Goal: Task Accomplishment & Management: Use online tool/utility

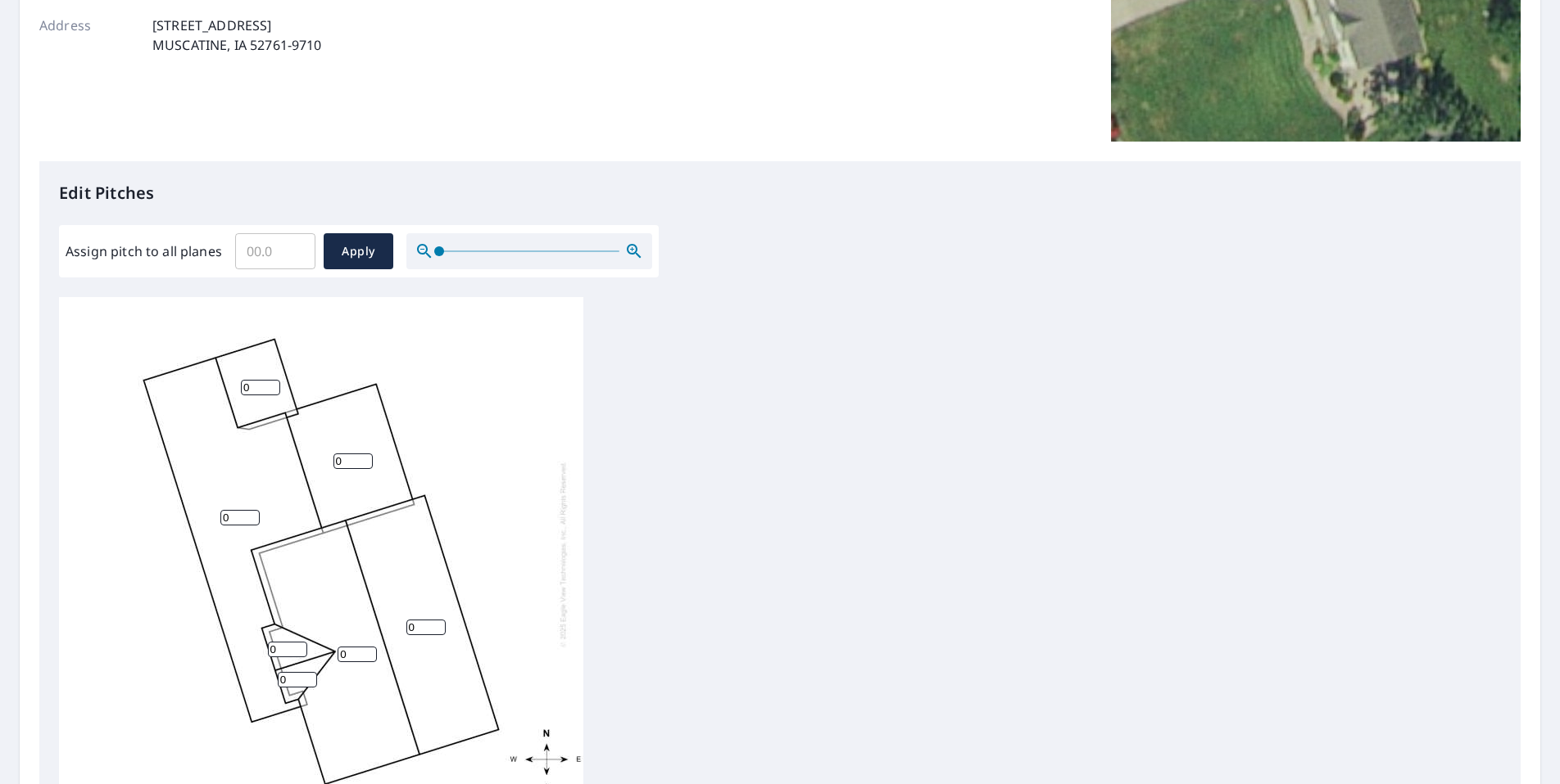
scroll to position [327, 0]
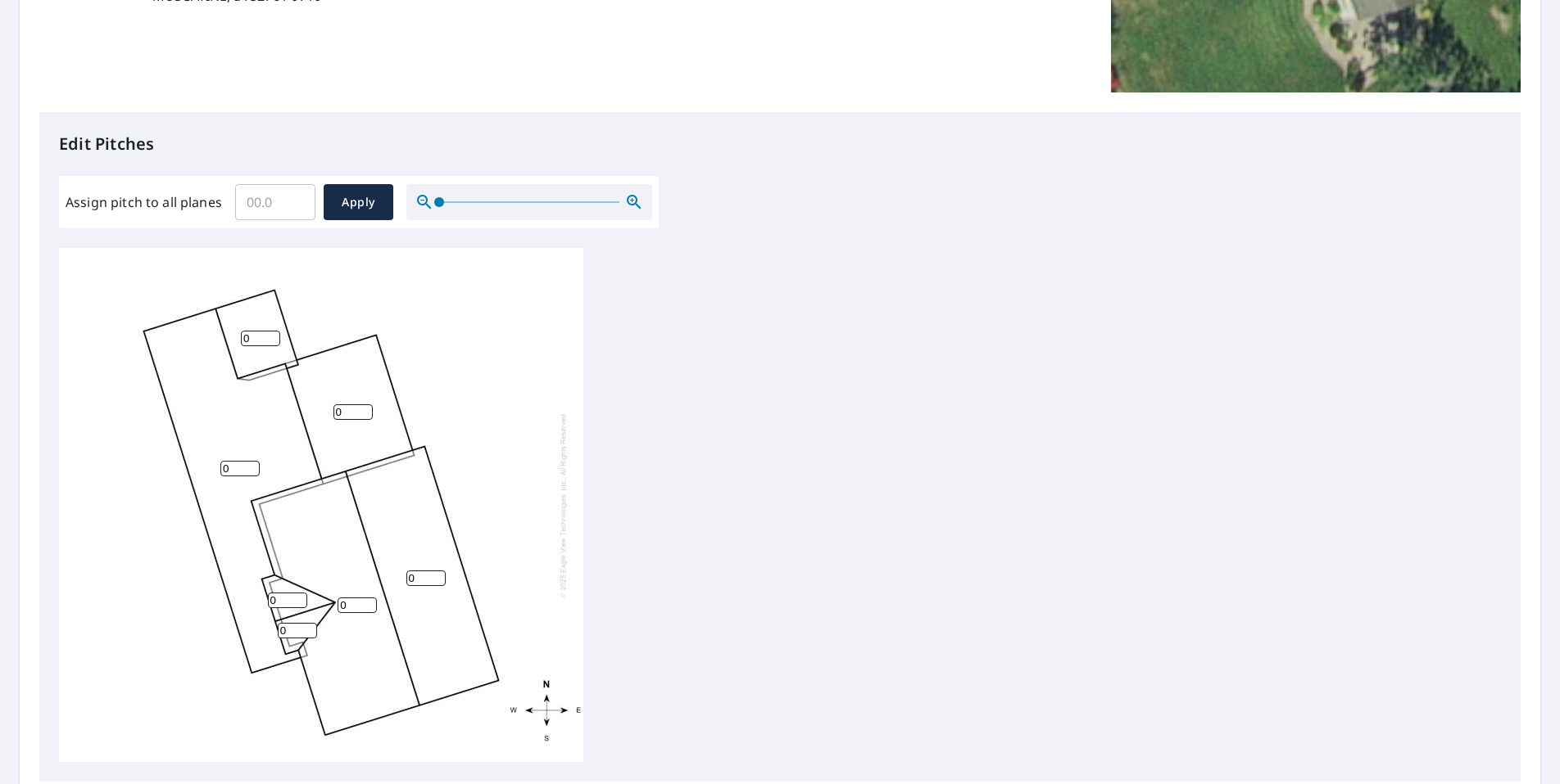
click at [252, 346] on input "0" at bounding box center [261, 339] width 39 height 16
click at [272, 346] on input "1" at bounding box center [261, 339] width 39 height 16
click at [272, 346] on input "2" at bounding box center [261, 339] width 39 height 16
click at [272, 346] on input "3" at bounding box center [261, 339] width 39 height 16
click at [272, 346] on input "4" at bounding box center [261, 339] width 39 height 16
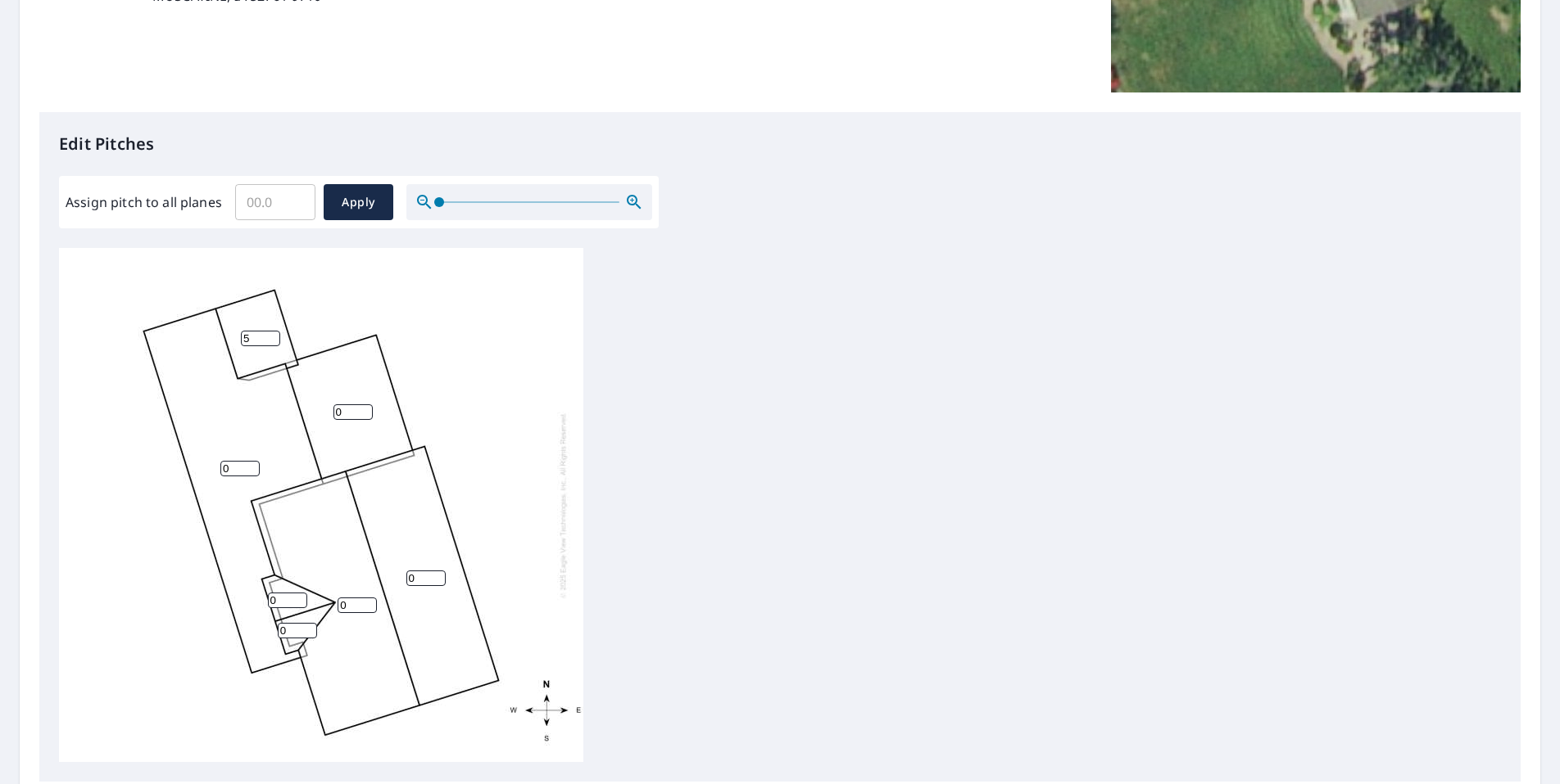
click at [274, 346] on input "5" at bounding box center [261, 339] width 39 height 16
type input "6"
click at [276, 346] on input "6" at bounding box center [261, 339] width 39 height 16
click at [241, 476] on input "0" at bounding box center [240, 469] width 39 height 16
click at [247, 474] on input "1" at bounding box center [240, 469] width 39 height 16
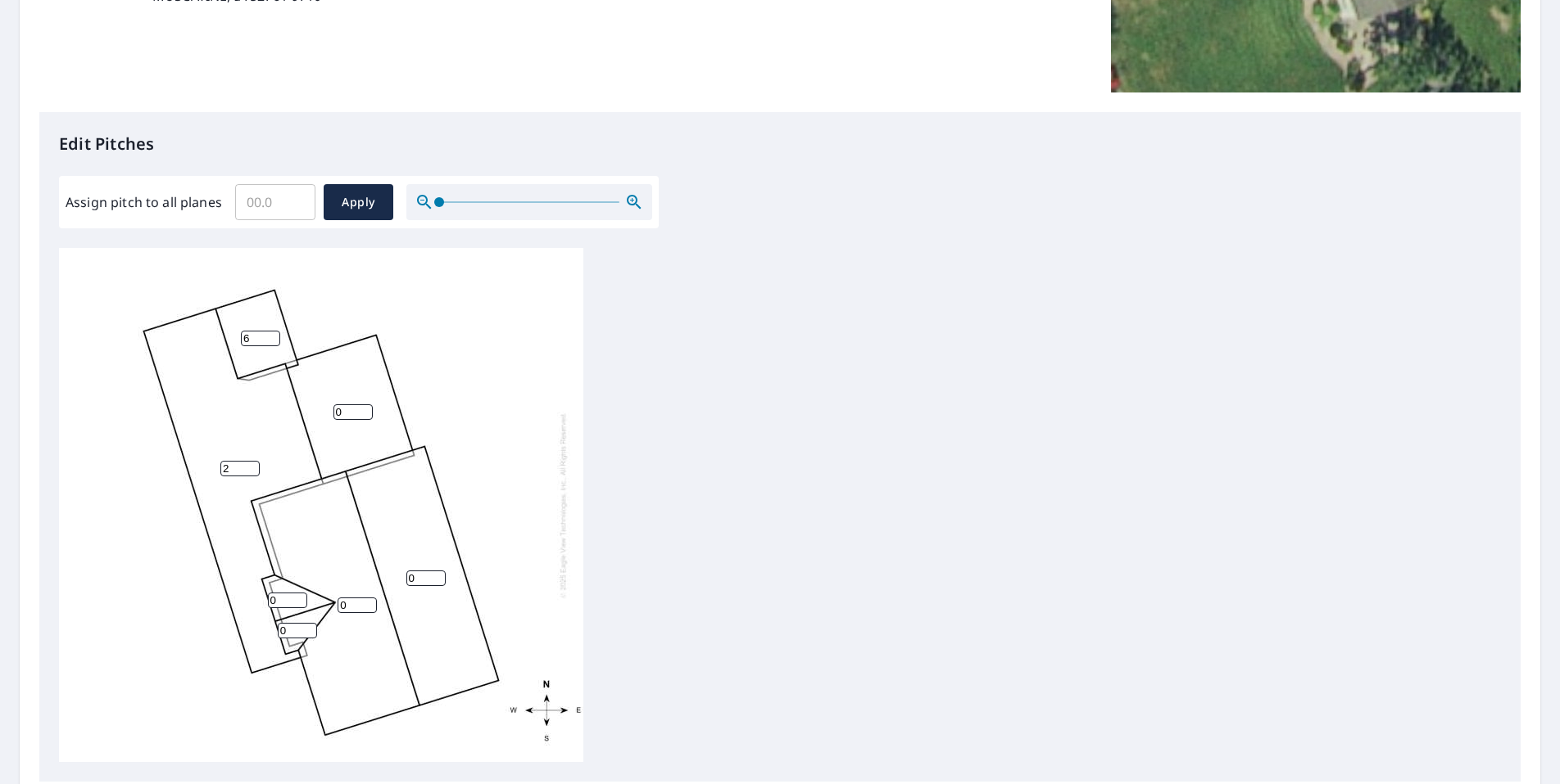
click at [247, 474] on input "2" at bounding box center [240, 469] width 39 height 16
click at [247, 474] on input "3" at bounding box center [240, 469] width 39 height 16
click at [247, 474] on input "4" at bounding box center [240, 469] width 39 height 16
click at [248, 474] on input "5" at bounding box center [240, 469] width 39 height 16
type input "6"
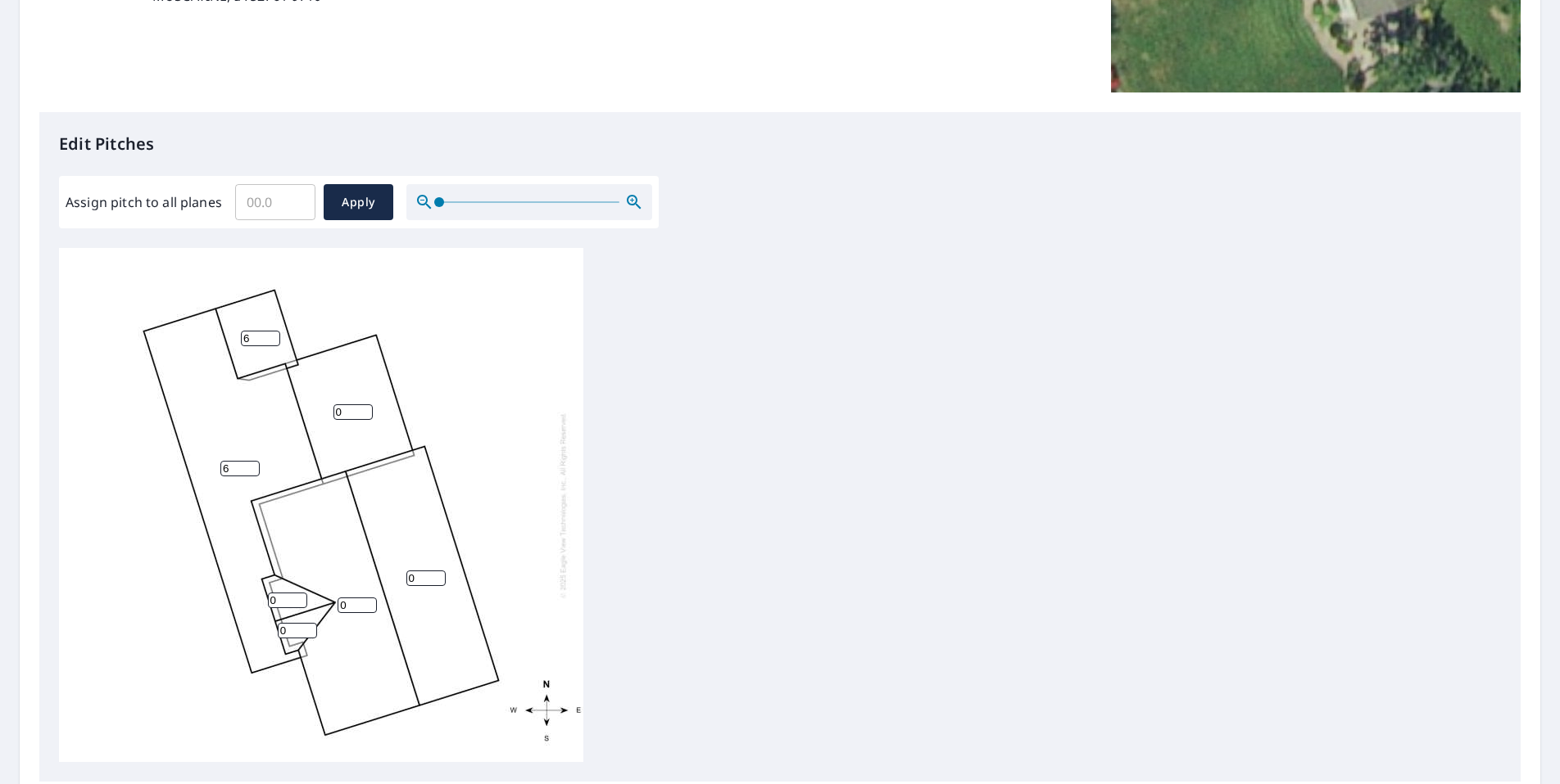
click at [248, 474] on input "6" at bounding box center [240, 469] width 39 height 16
click at [349, 420] on input "0" at bounding box center [353, 412] width 39 height 16
click at [359, 420] on input "1" at bounding box center [353, 412] width 39 height 16
click at [359, 420] on input "2" at bounding box center [353, 412] width 39 height 16
click at [359, 420] on input "3" at bounding box center [353, 412] width 39 height 16
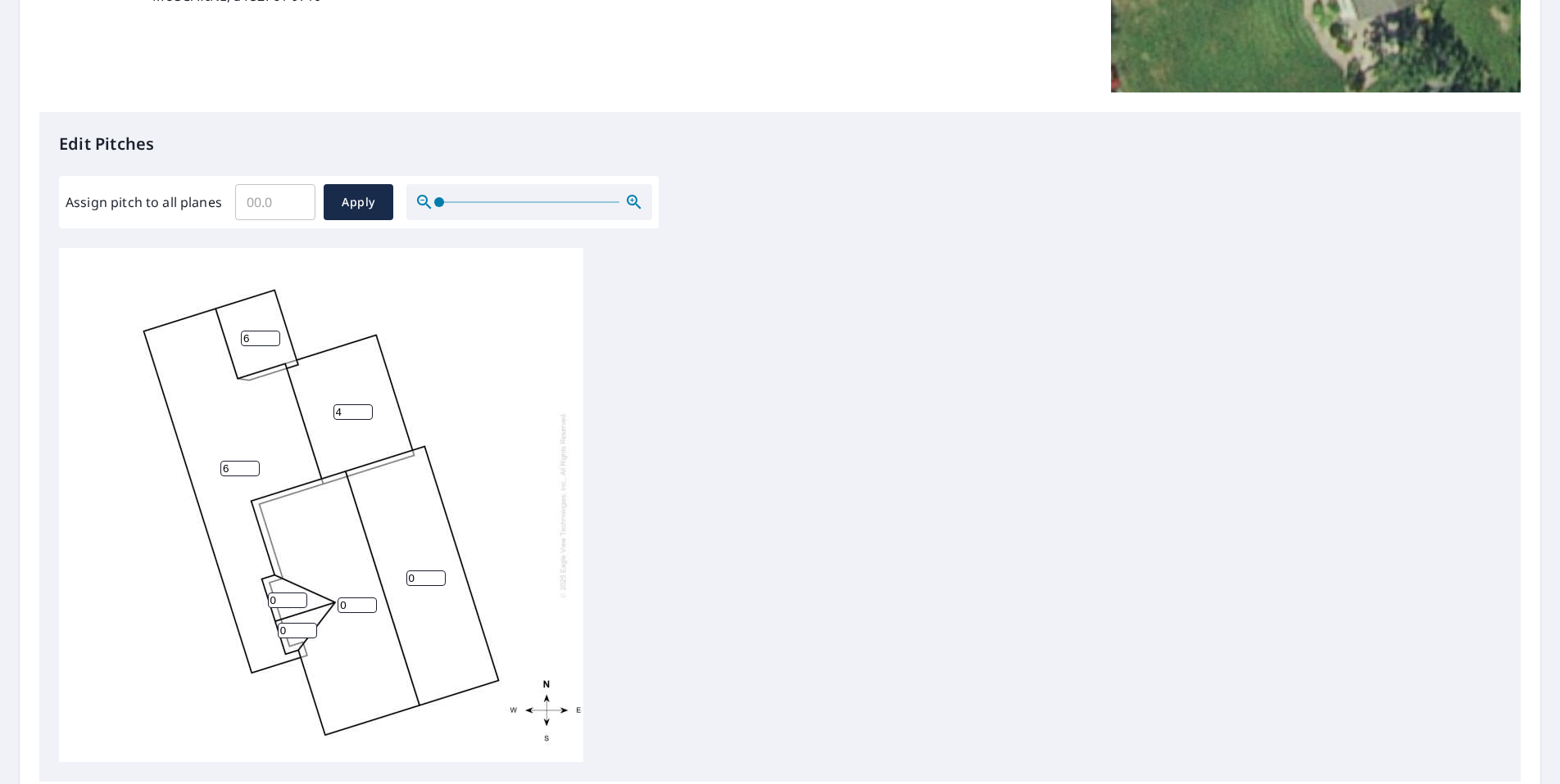
click at [359, 420] on input "4" at bounding box center [353, 412] width 39 height 16
click at [359, 420] on input "5" at bounding box center [353, 412] width 39 height 16
type input "6"
click at [359, 420] on input "6" at bounding box center [353, 412] width 39 height 16
click at [289, 609] on input "0" at bounding box center [287, 601] width 39 height 16
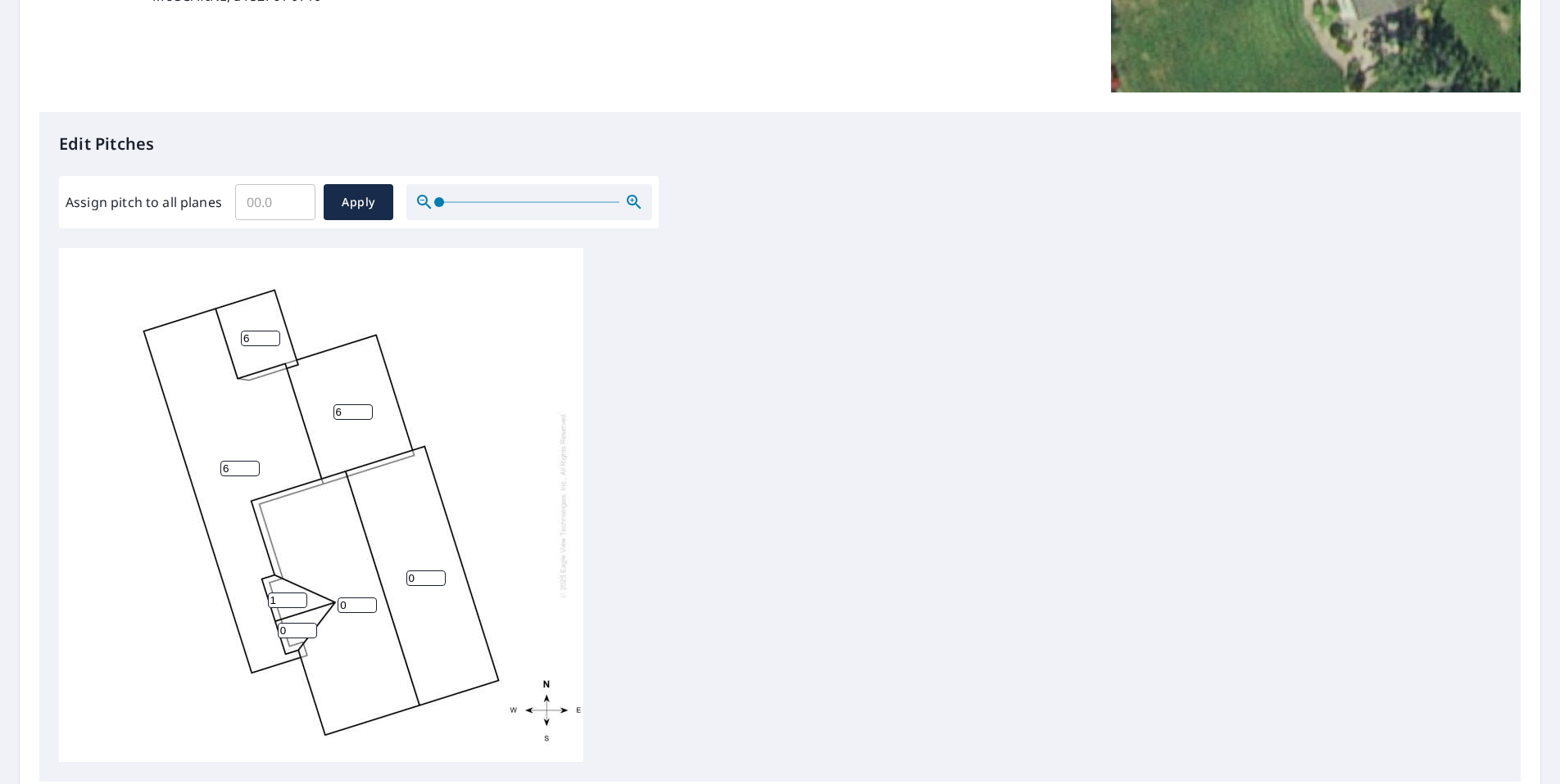
click at [301, 607] on input "1" at bounding box center [287, 601] width 39 height 16
click at [301, 608] on input "2" at bounding box center [287, 601] width 39 height 16
type input "6"
click at [301, 608] on input "6" at bounding box center [287, 601] width 39 height 16
click at [345, 613] on input "0" at bounding box center [357, 606] width 39 height 16
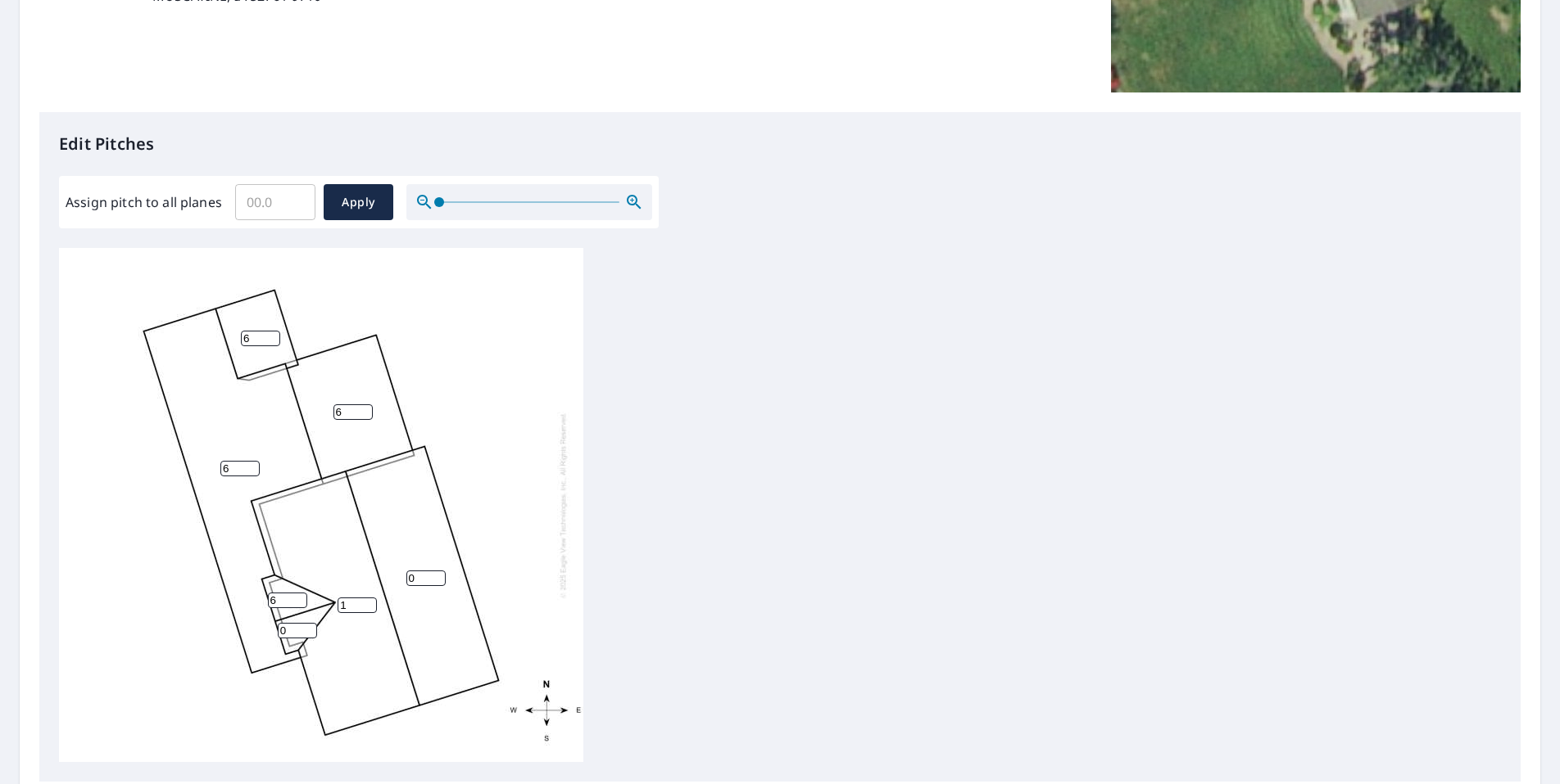
click at [369, 613] on input "1" at bounding box center [357, 606] width 39 height 16
click at [369, 613] on input "2" at bounding box center [357, 606] width 39 height 16
click at [369, 613] on input "3" at bounding box center [357, 606] width 39 height 16
click at [369, 613] on input "4" at bounding box center [357, 606] width 39 height 16
click at [369, 613] on input "5" at bounding box center [357, 606] width 39 height 16
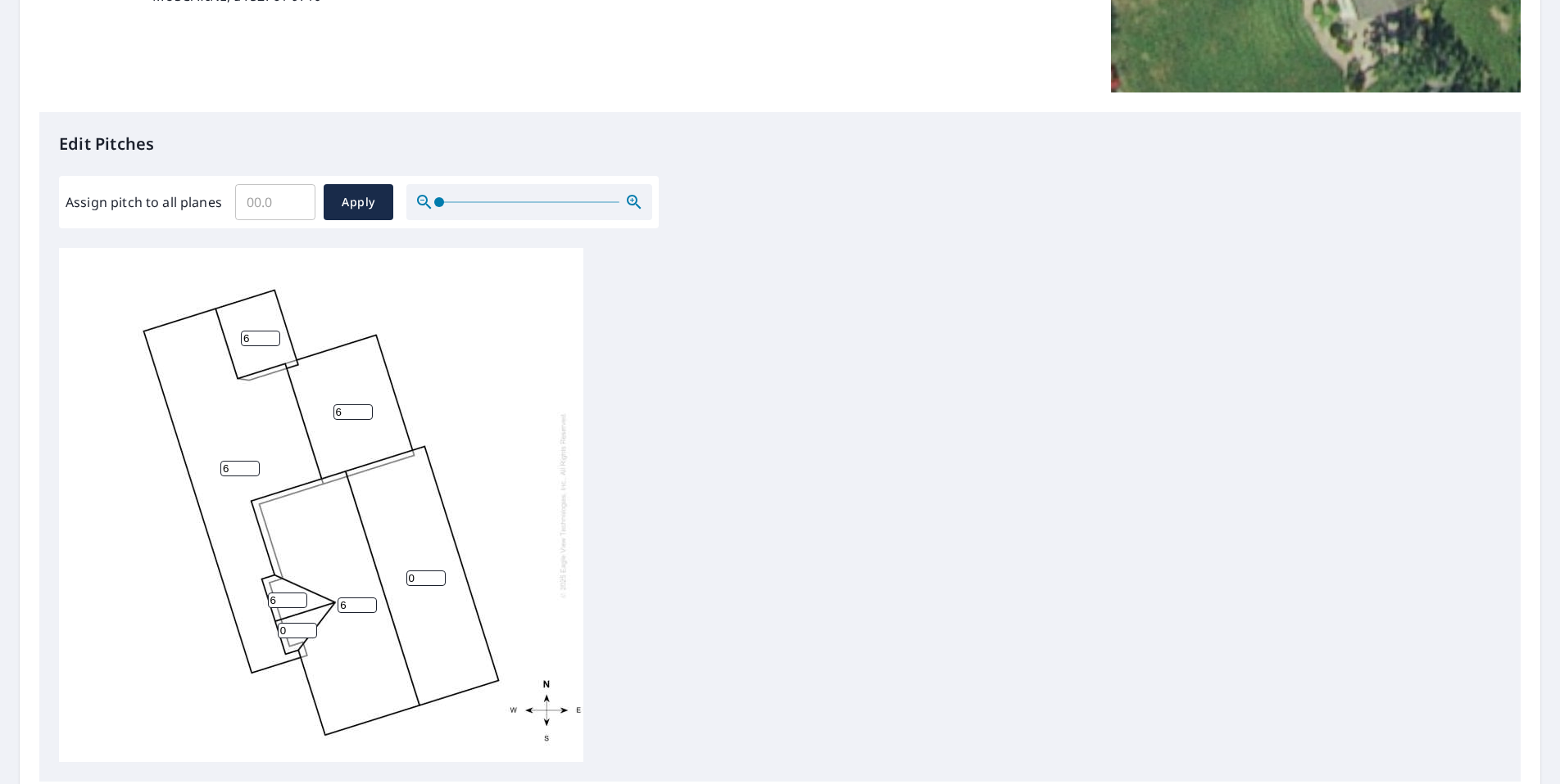
type input "6"
click at [369, 613] on input "6" at bounding box center [357, 606] width 39 height 16
drag, startPoint x: 297, startPoint y: 648, endPoint x: 311, endPoint y: 651, distance: 14.3
click at [298, 638] on input "0" at bounding box center [297, 631] width 39 height 16
click at [313, 638] on input "1" at bounding box center [297, 631] width 39 height 16
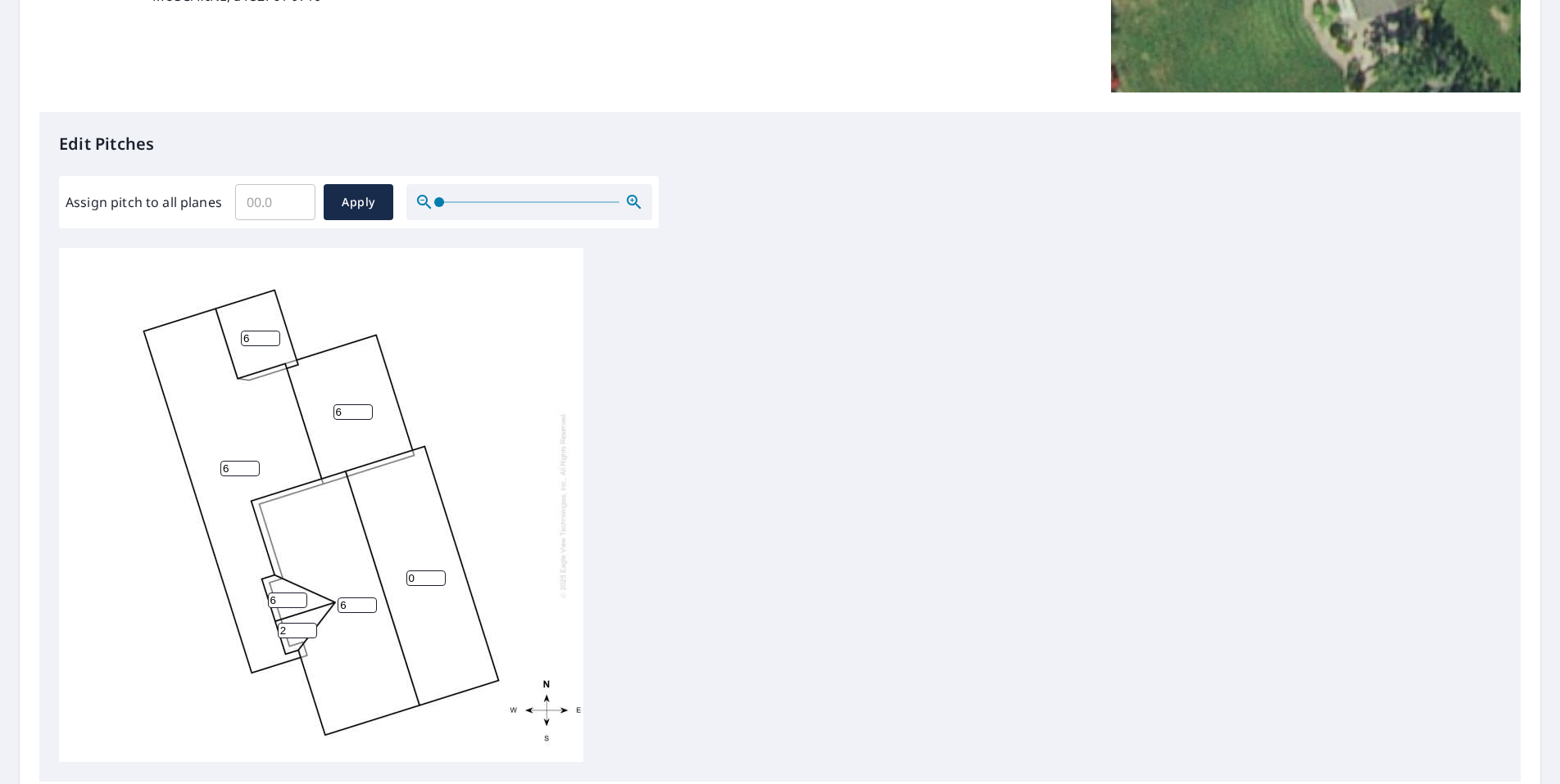
click at [313, 638] on input "2" at bounding box center [297, 631] width 39 height 16
click at [313, 638] on input "3" at bounding box center [297, 631] width 39 height 16
click at [313, 638] on input "4" at bounding box center [297, 631] width 39 height 16
click at [313, 638] on input "5" at bounding box center [297, 631] width 39 height 16
type input "6"
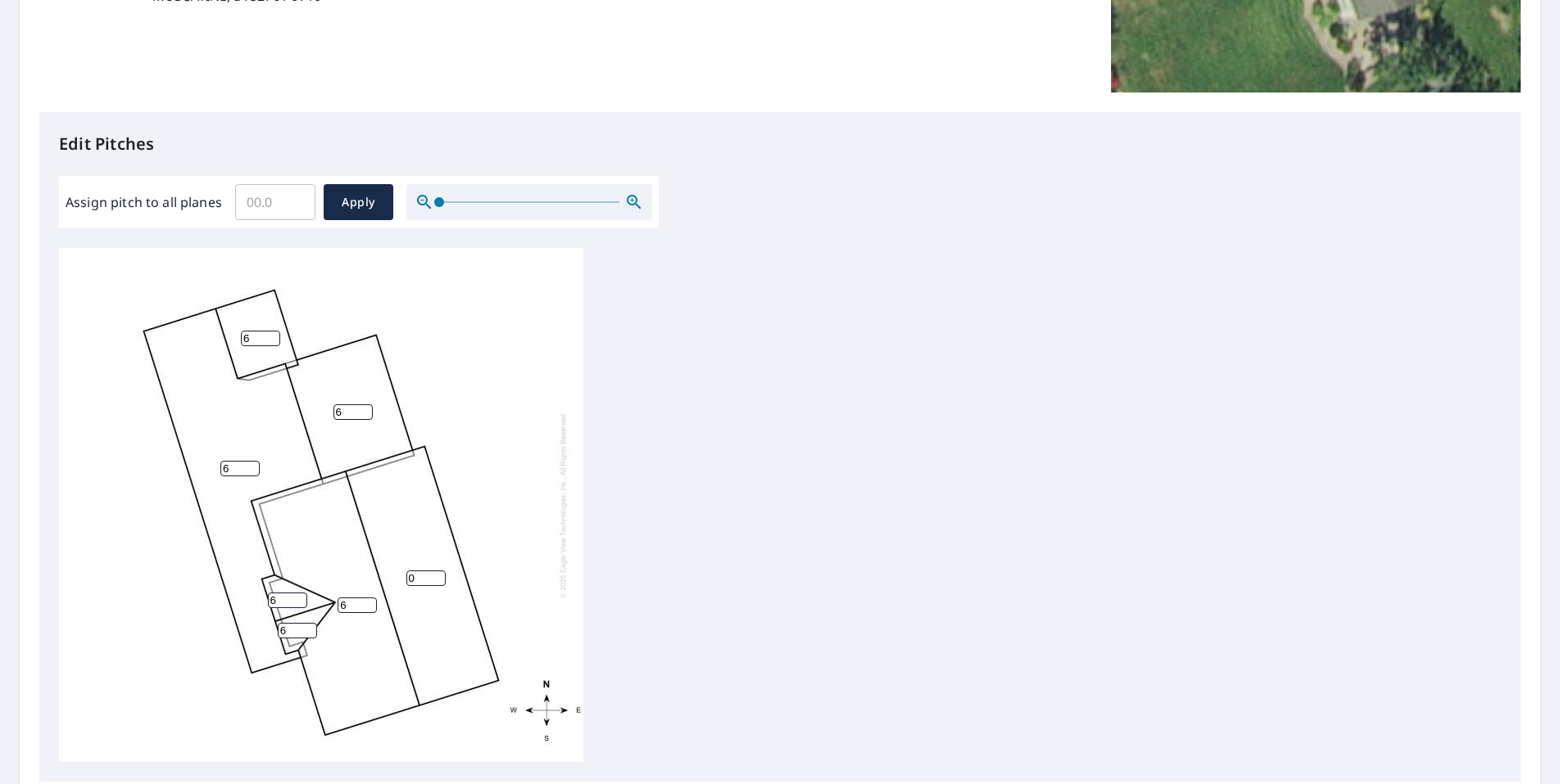
click at [309, 638] on input "6" at bounding box center [297, 631] width 39 height 16
click at [419, 587] on input "0" at bounding box center [426, 579] width 39 height 16
click at [435, 587] on input "1" at bounding box center [426, 579] width 39 height 16
click at [433, 587] on input "2" at bounding box center [426, 579] width 39 height 16
click at [432, 587] on input "3" at bounding box center [426, 579] width 39 height 16
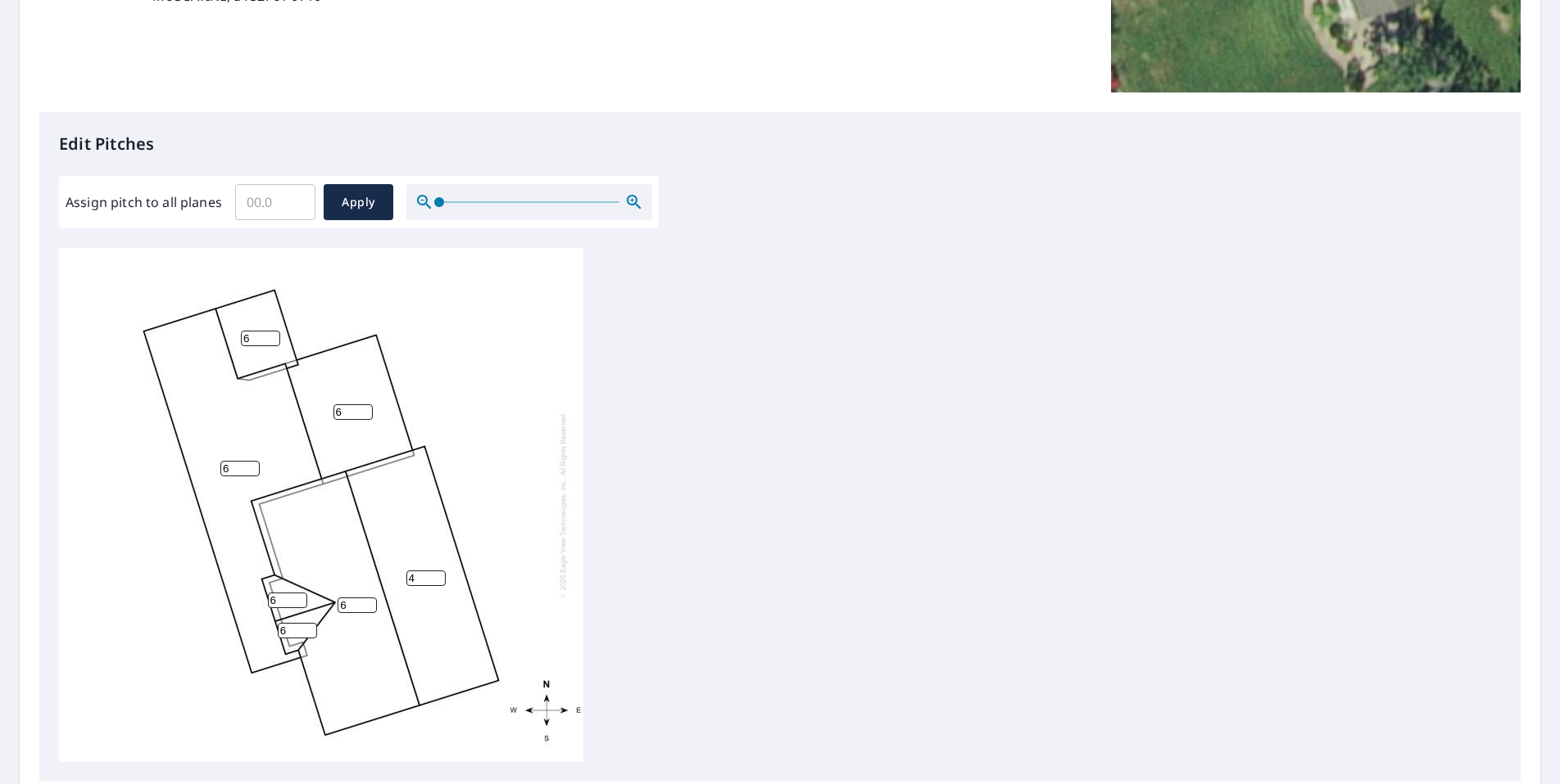
click at [433, 587] on input "4" at bounding box center [426, 579] width 39 height 16
click at [434, 587] on input "5" at bounding box center [426, 579] width 39 height 16
type input "6"
click at [434, 587] on input "6" at bounding box center [426, 579] width 39 height 16
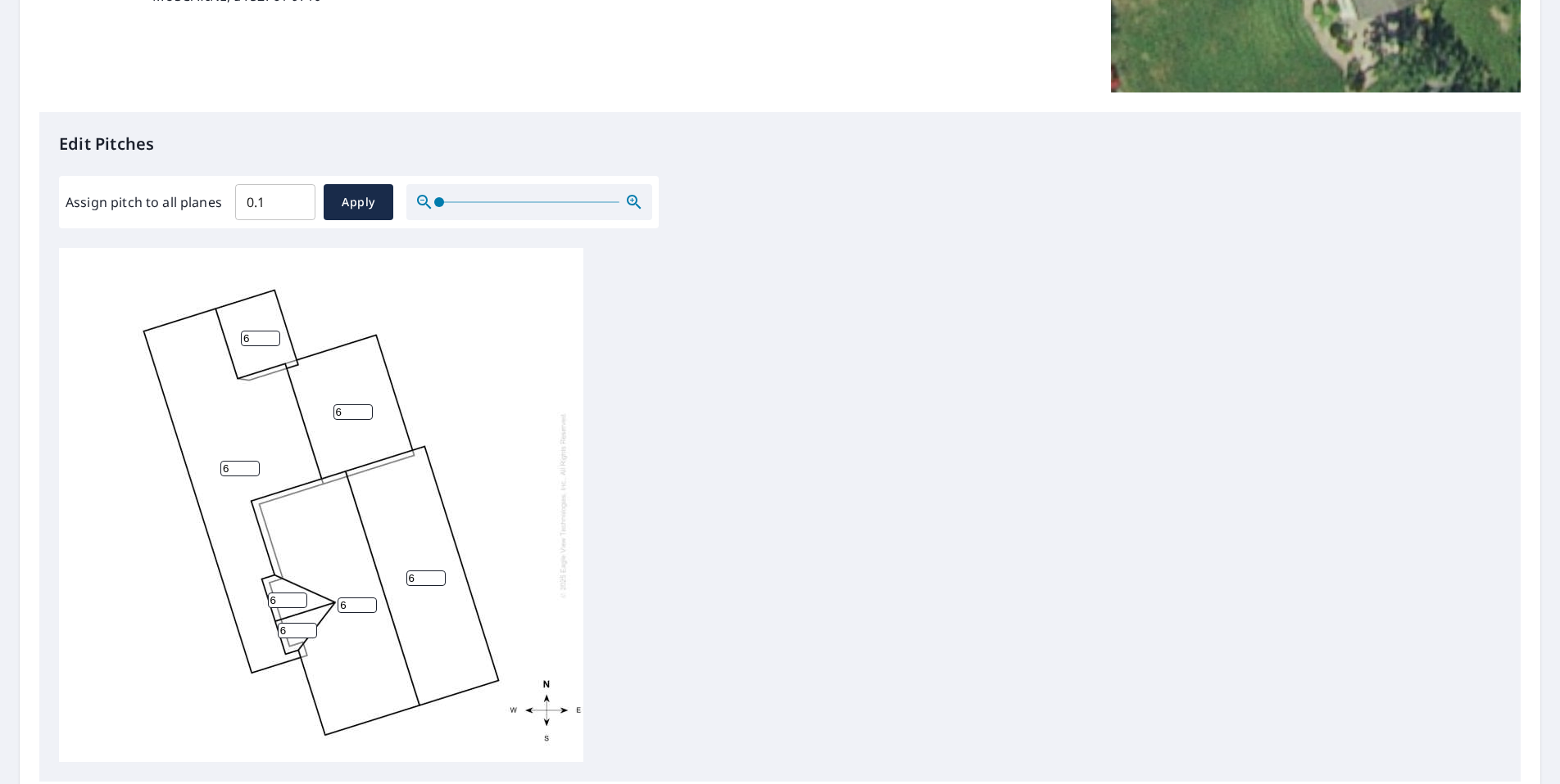
click at [300, 196] on input "0.1" at bounding box center [276, 202] width 81 height 46
click at [299, 197] on input "0.2" at bounding box center [276, 202] width 81 height 46
click at [298, 197] on input "0.3" at bounding box center [276, 202] width 81 height 46
click at [298, 197] on input "0.4" at bounding box center [276, 202] width 81 height 46
click at [298, 197] on input "0.5" at bounding box center [276, 202] width 81 height 46
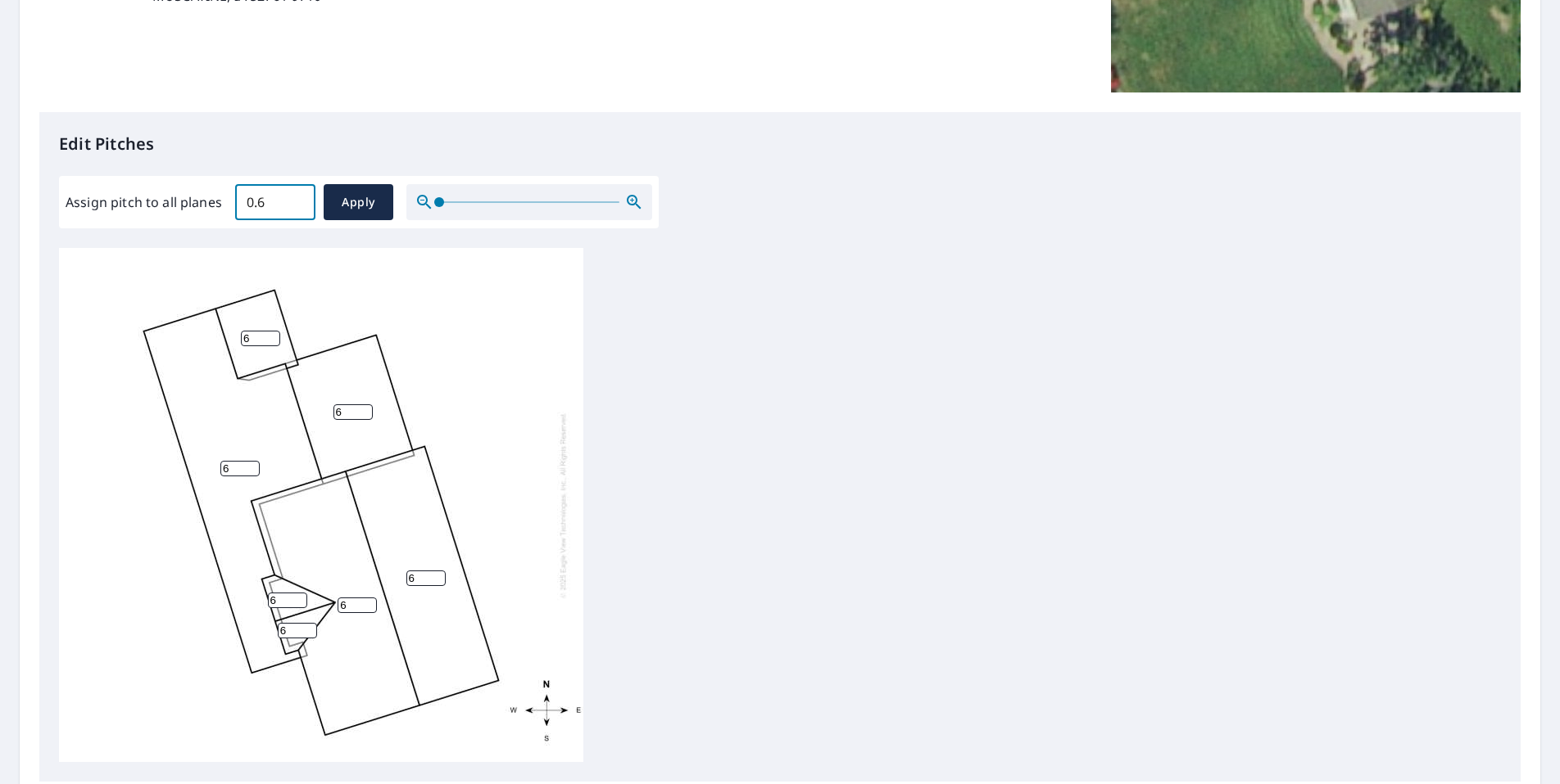
click at [298, 197] on input "0.6" at bounding box center [276, 202] width 81 height 46
type input "0"
click at [377, 189] on div "Assign pitch to all planes 0 ​ Apply" at bounding box center [359, 202] width 587 height 36
click at [364, 203] on span "Apply" at bounding box center [358, 202] width 43 height 20
type input "0"
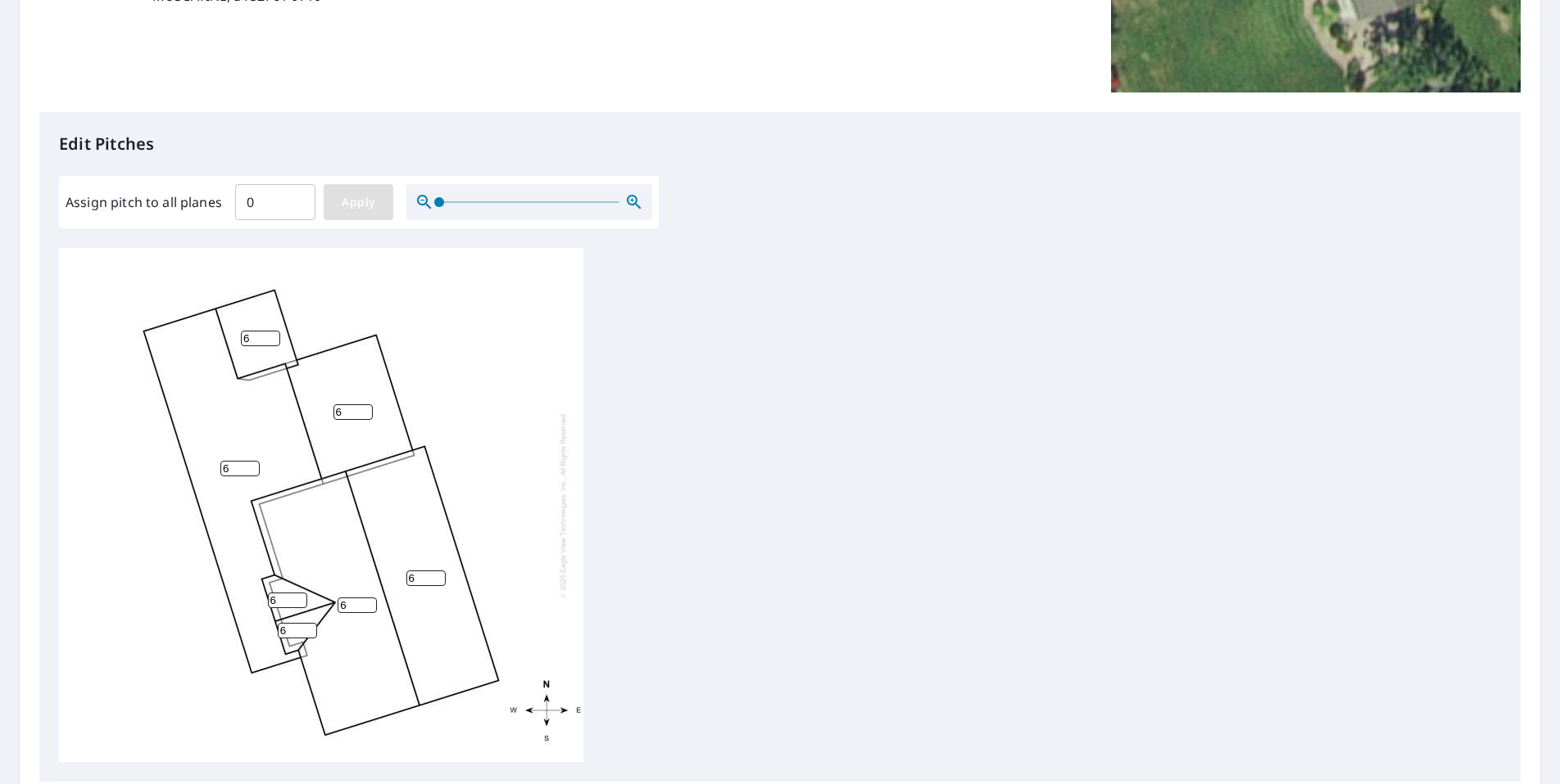
type input "0"
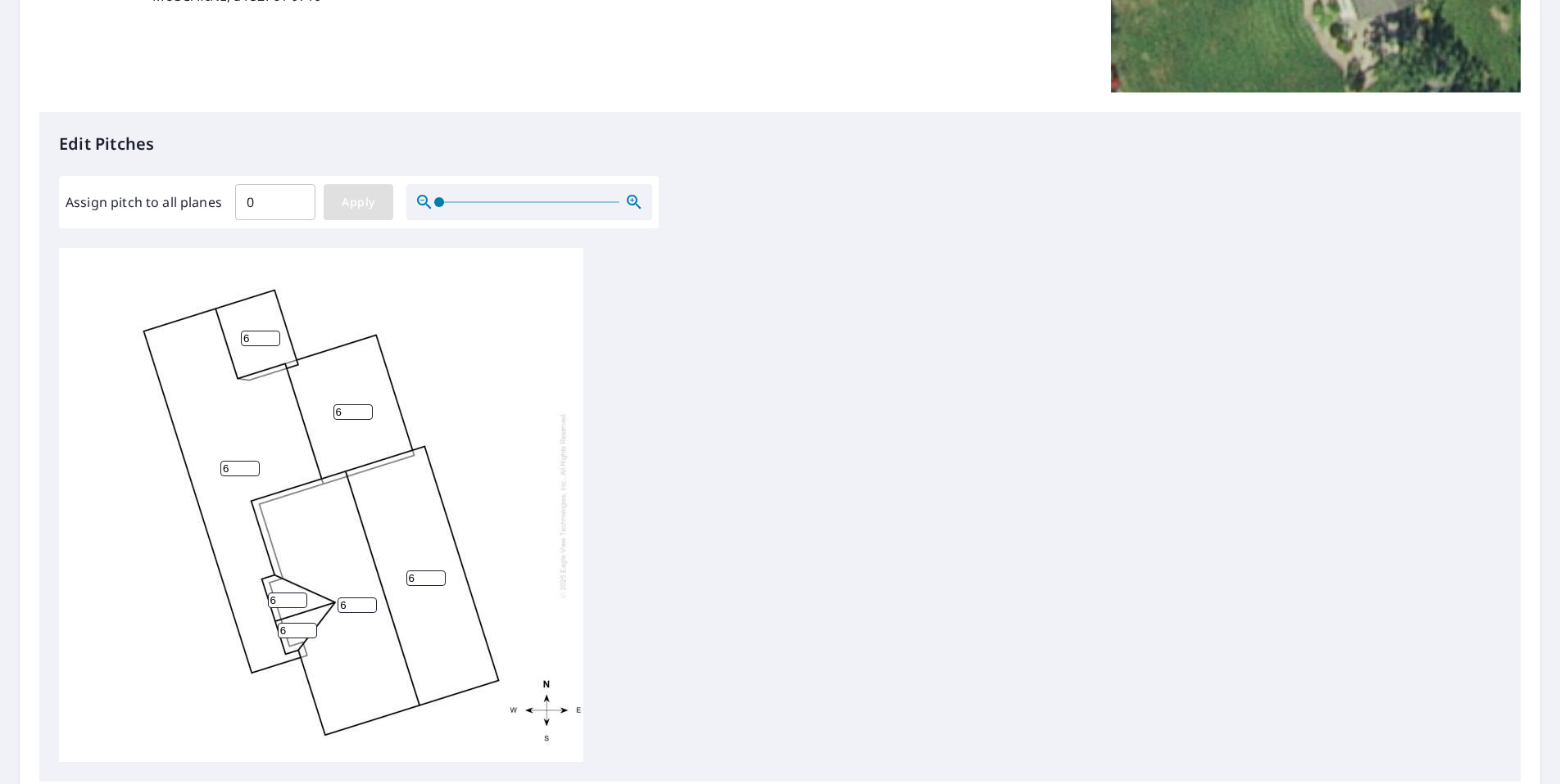
type input "0"
click at [361, 196] on span "Apply" at bounding box center [358, 202] width 43 height 20
click at [254, 209] on input "0" at bounding box center [276, 202] width 81 height 46
type input "6"
click at [370, 213] on span "Apply" at bounding box center [358, 202] width 43 height 20
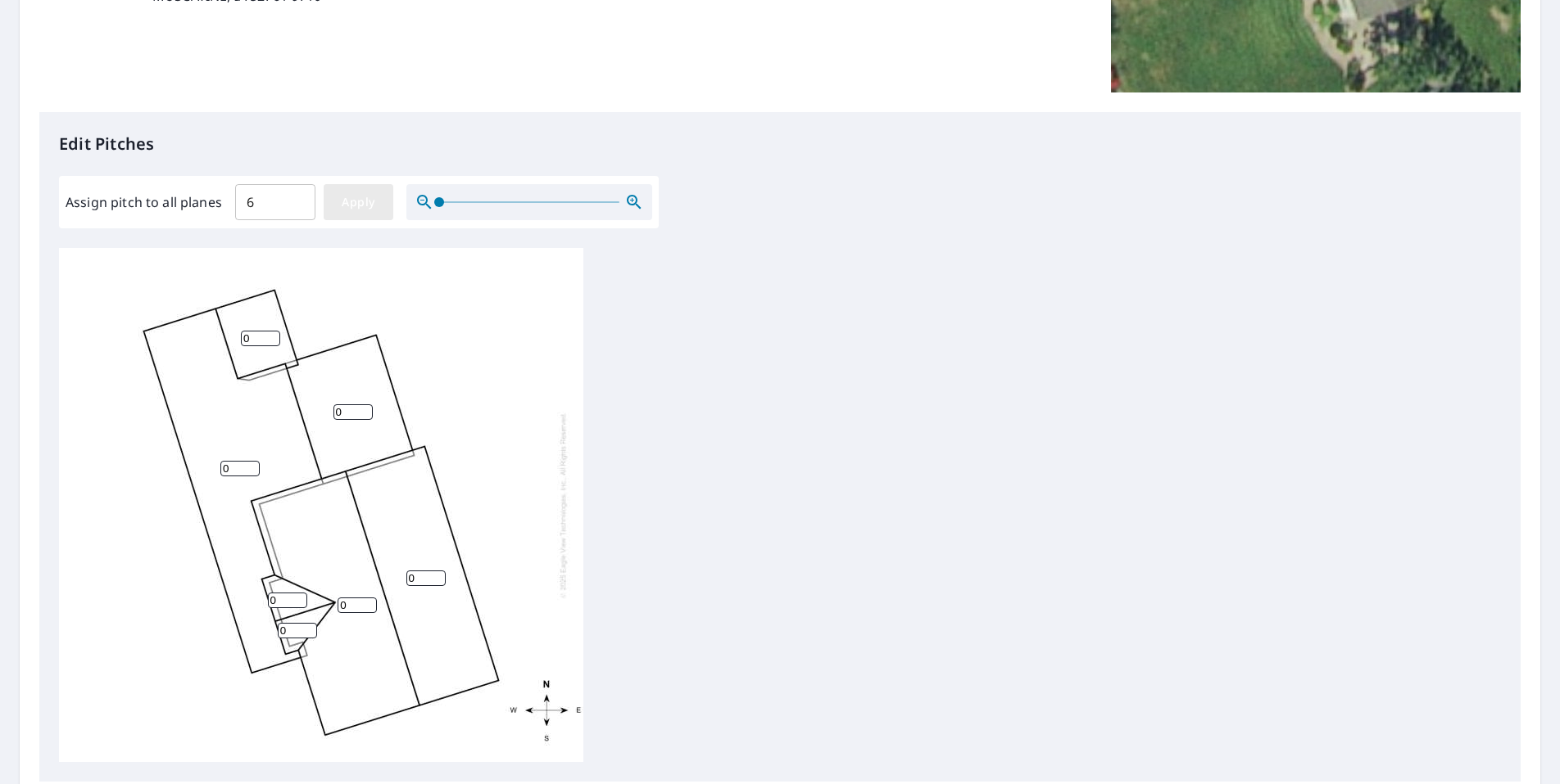
type input "6"
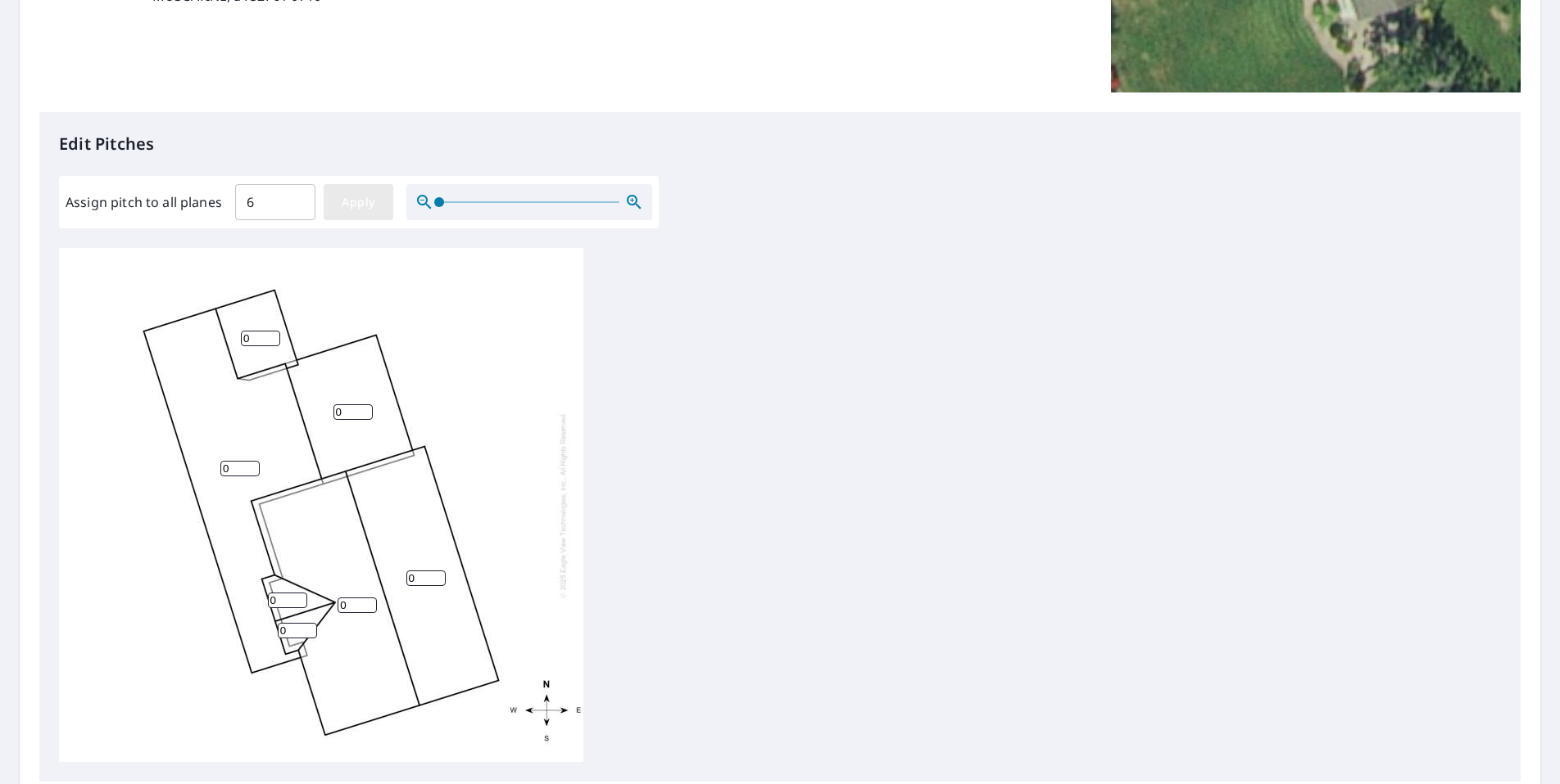
type input "6"
click at [348, 209] on span "Apply" at bounding box center [358, 202] width 43 height 20
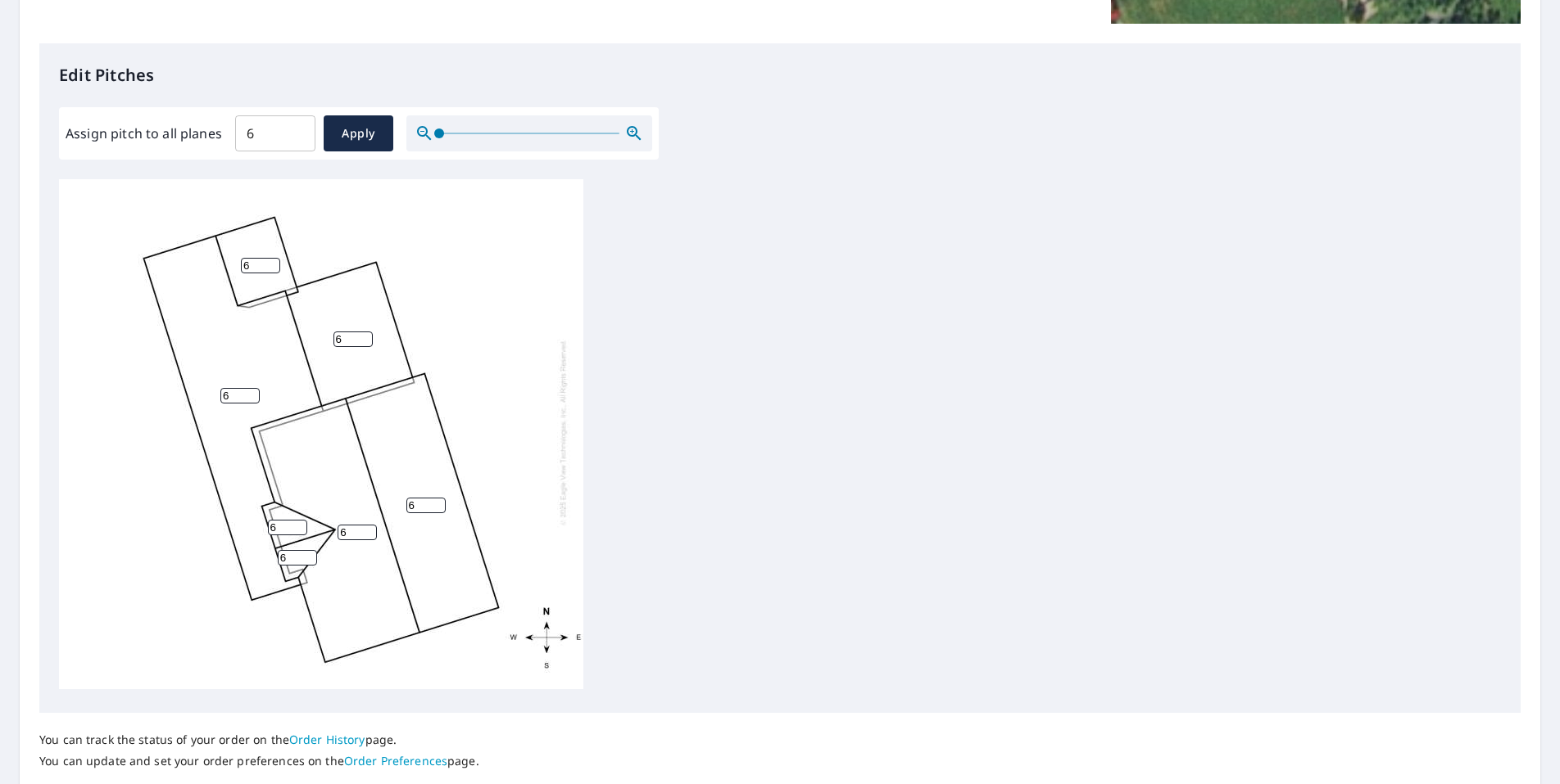
scroll to position [537, 0]
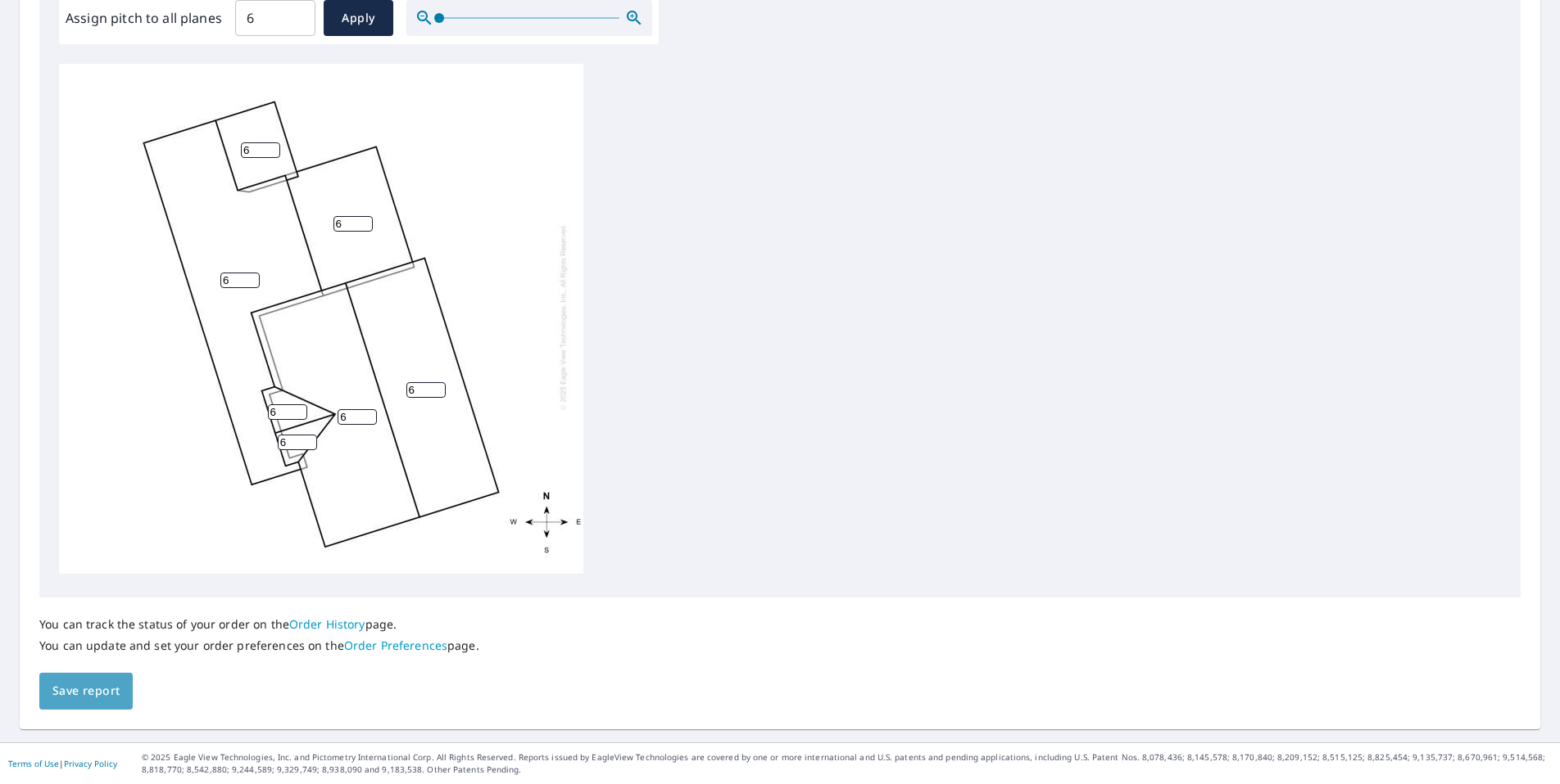
click at [119, 682] on span "Save report" at bounding box center [86, 691] width 68 height 20
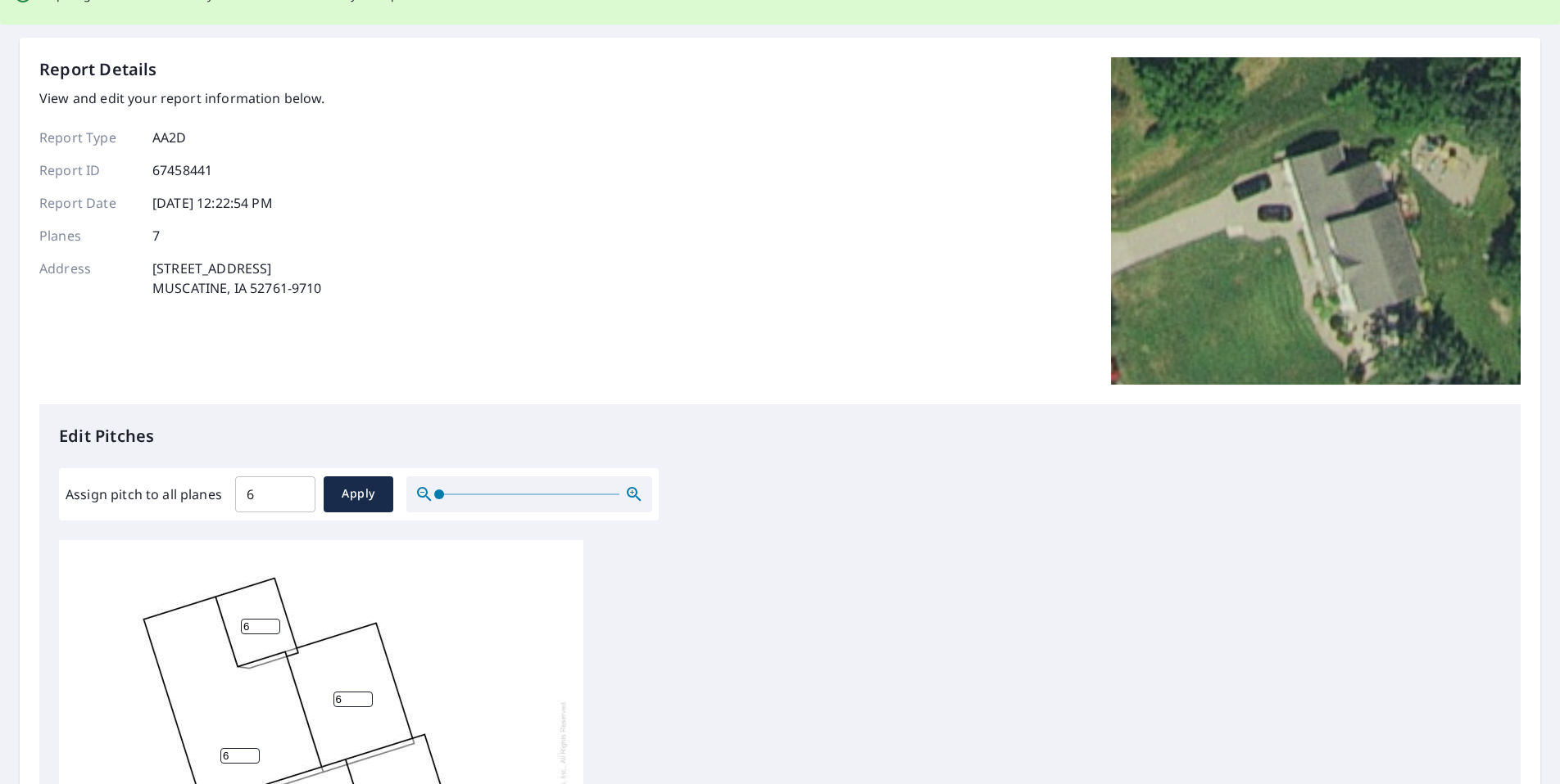
scroll to position [0, 0]
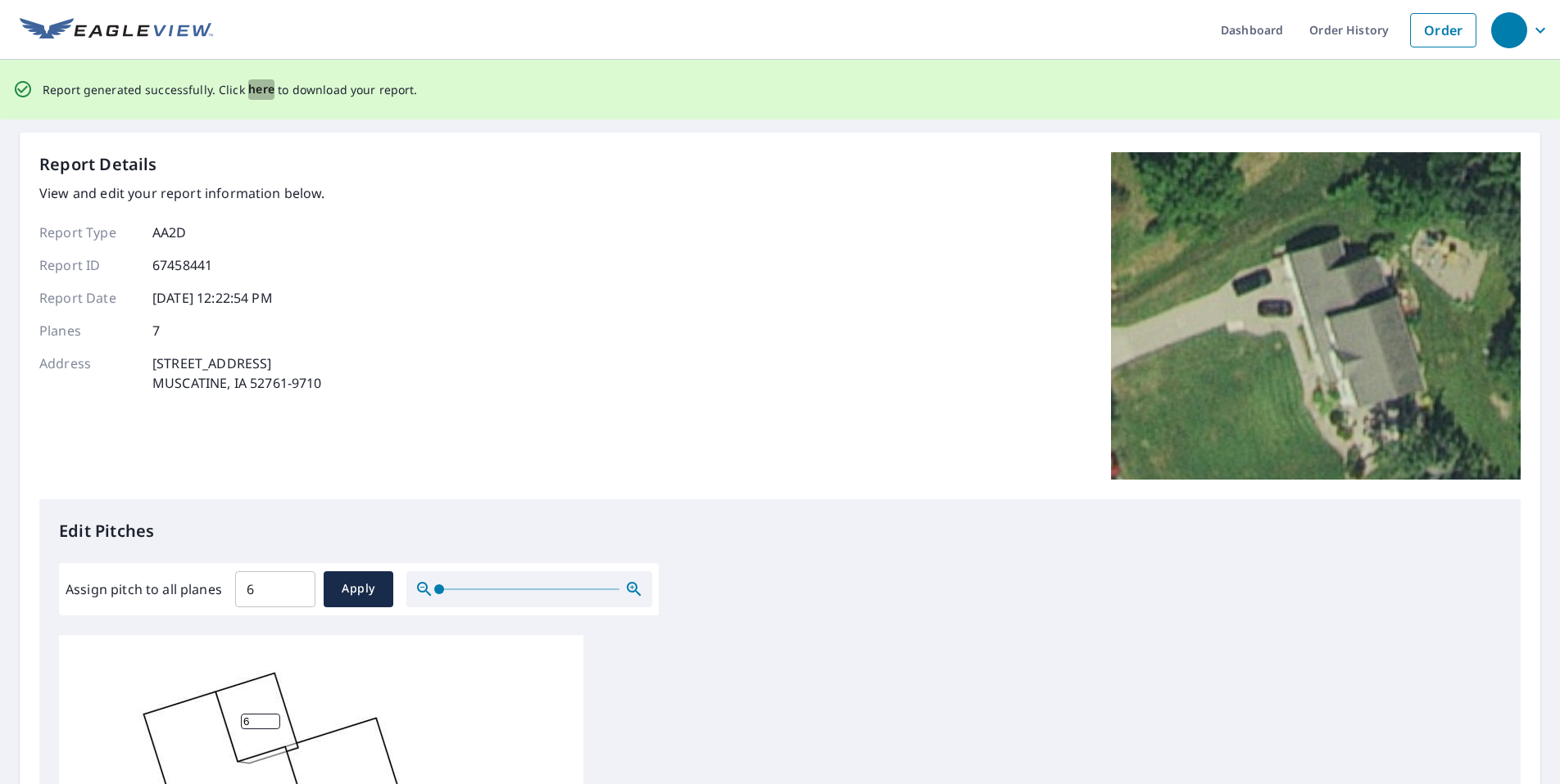
click at [268, 91] on span "here" at bounding box center [261, 89] width 27 height 20
